Goal: Navigation & Orientation: Find specific page/section

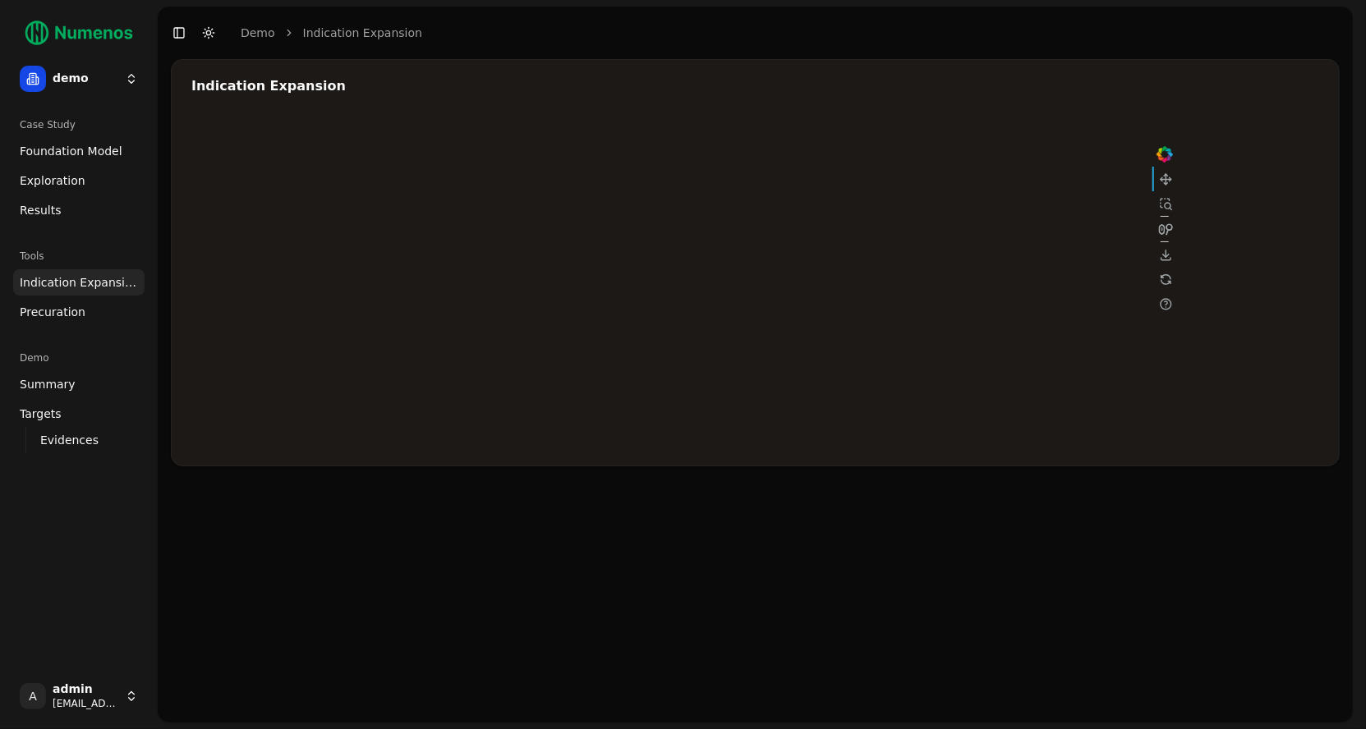
click at [76, 159] on link "Foundation Model" at bounding box center [78, 151] width 131 height 26
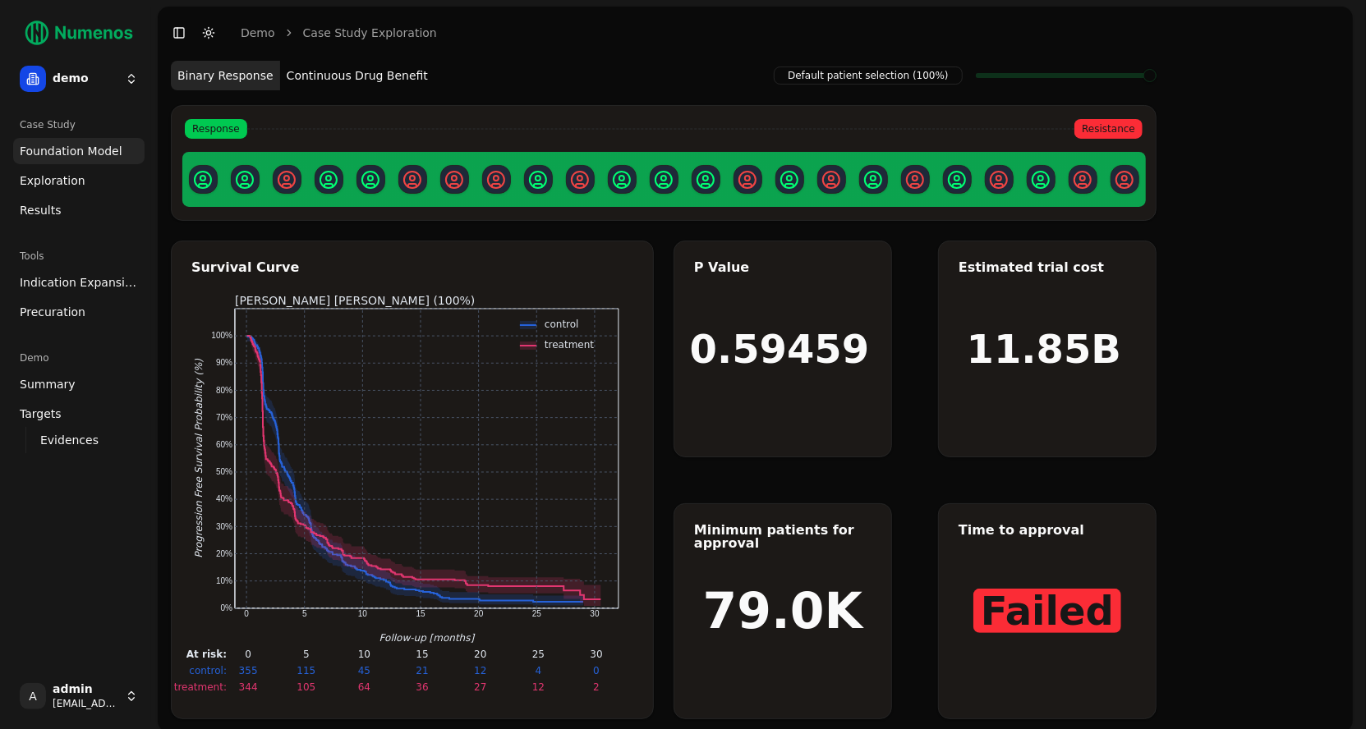
click at [320, 84] on button "Continuous Drug Benefit" at bounding box center [357, 76] width 154 height 30
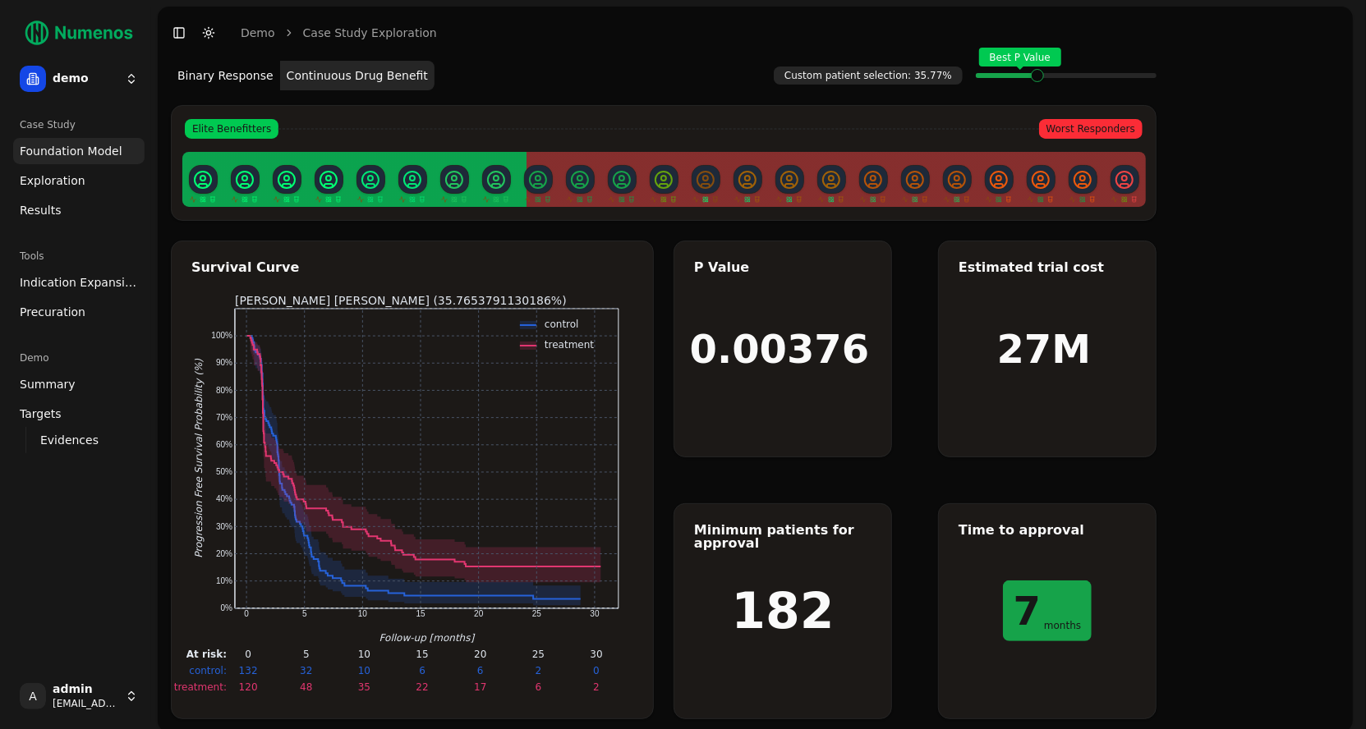
click at [60, 317] on span "Precuration" at bounding box center [53, 312] width 66 height 16
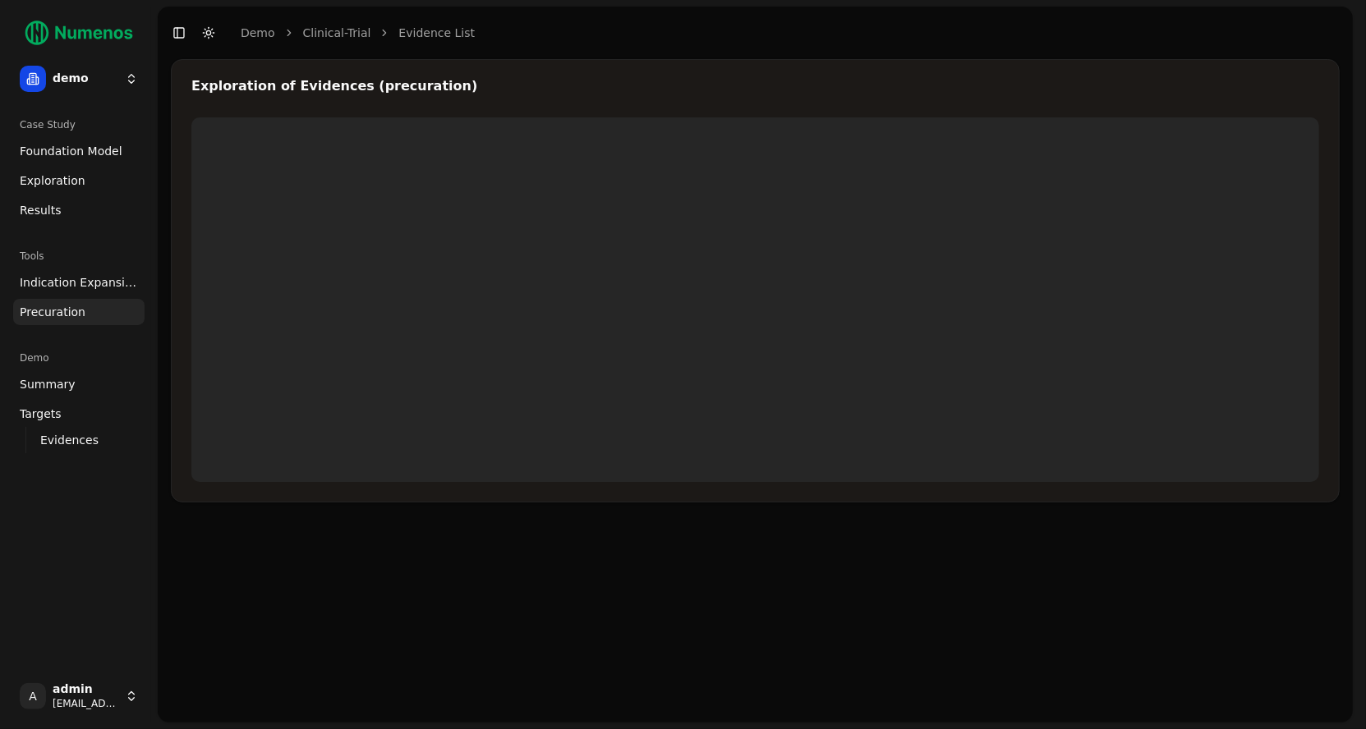
click at [62, 285] on span "Indication Expansion" at bounding box center [79, 282] width 118 height 16
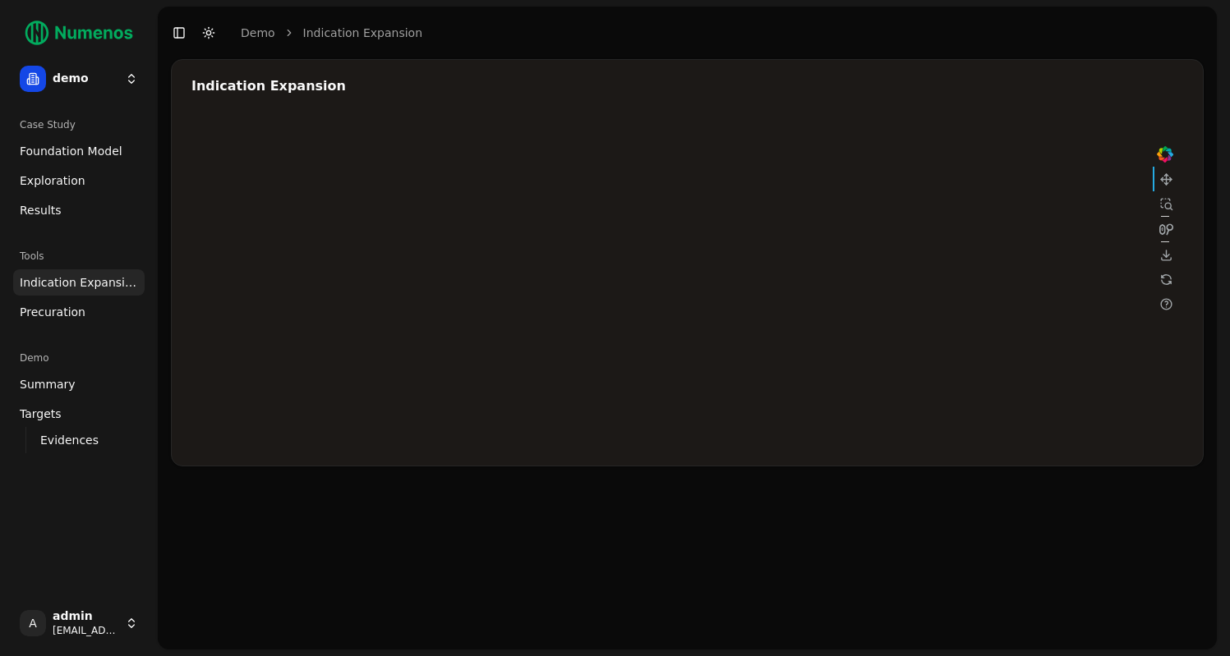
click at [977, 209] on div at bounding box center [684, 281] width 986 height 329
